Goal: Information Seeking & Learning: Learn about a topic

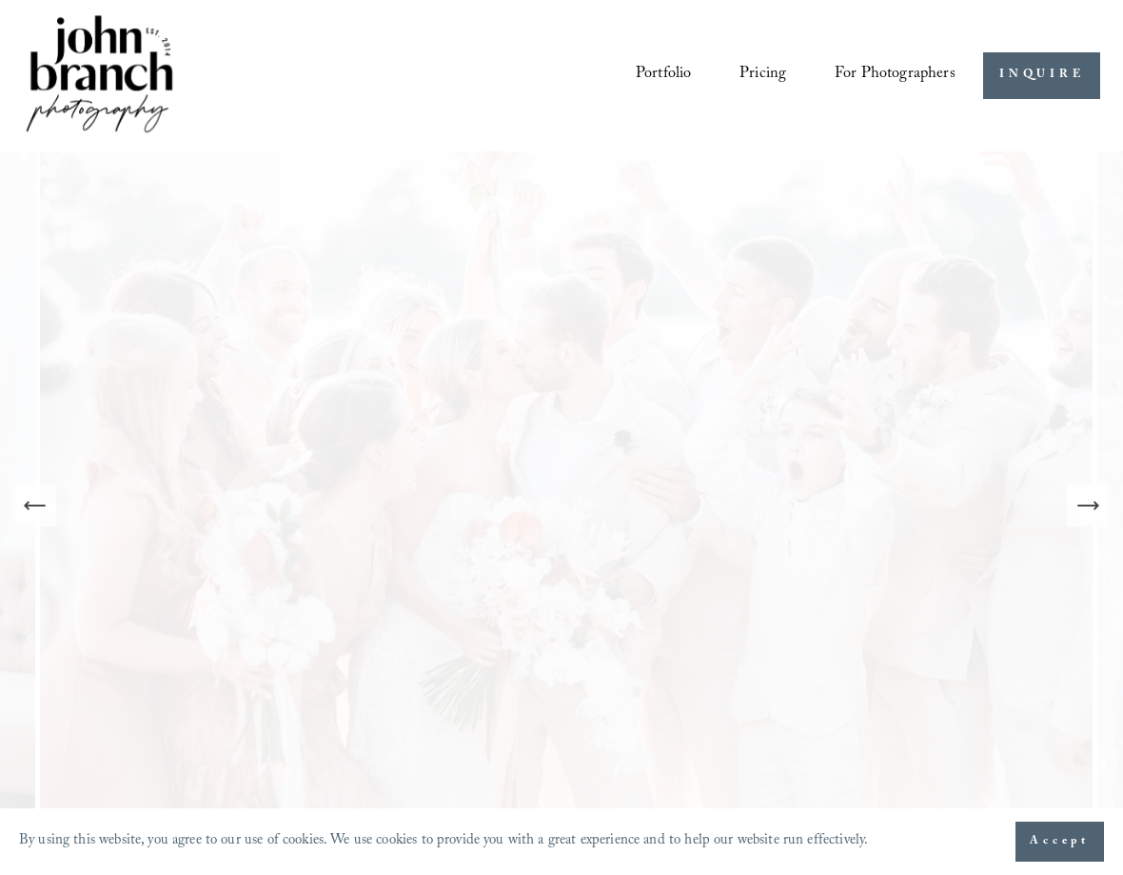
click at [904, 64] on span "For Photographers" at bounding box center [895, 75] width 121 height 31
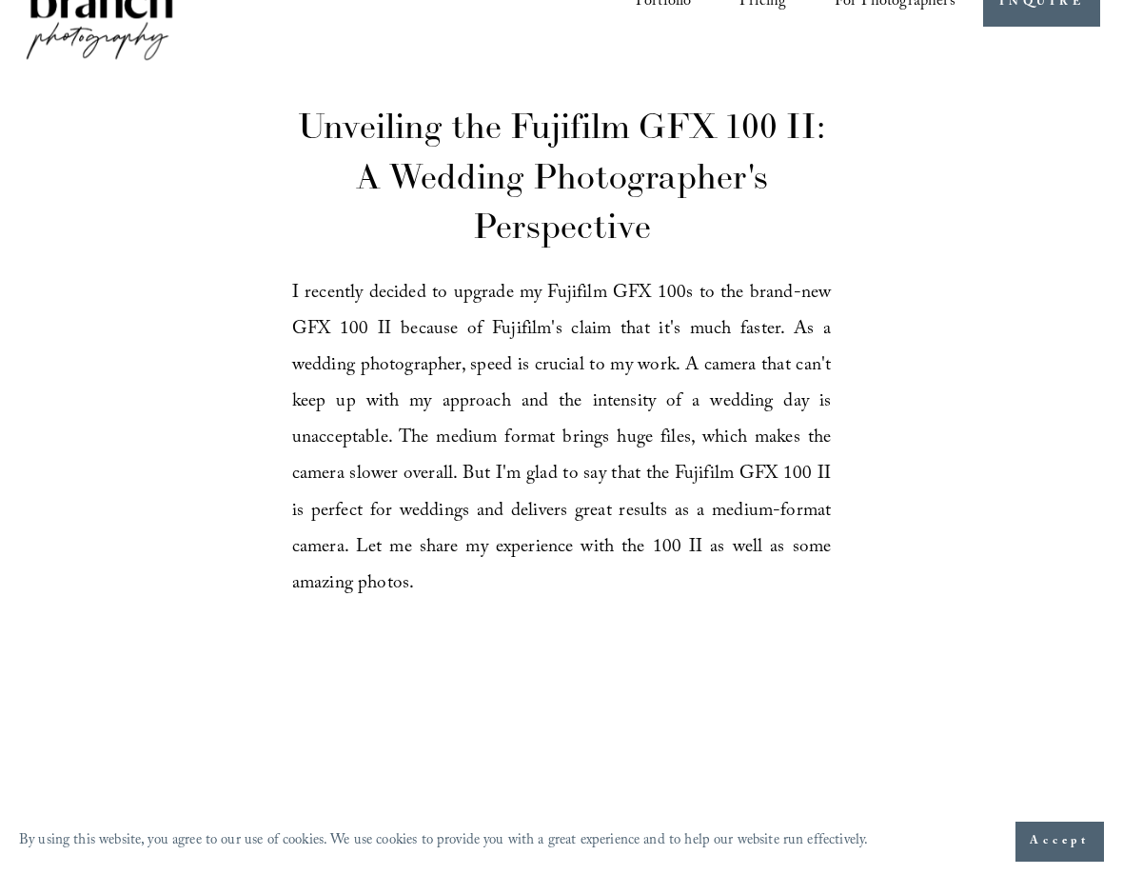
scroll to position [70, 0]
